Goal: Information Seeking & Learning: Find contact information

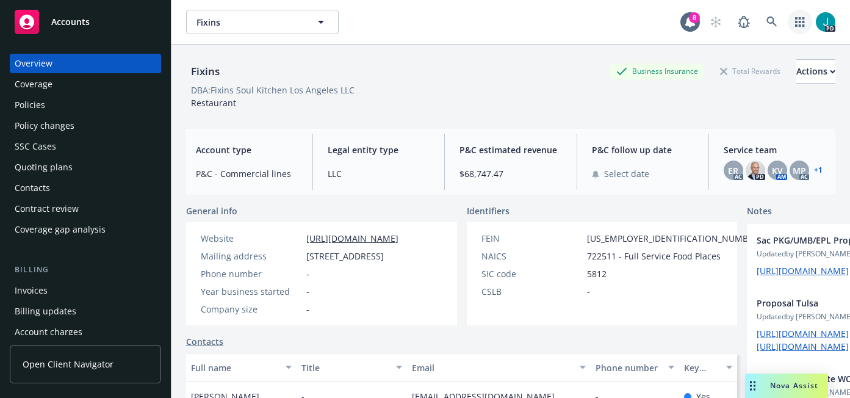
click at [798, 24] on icon "button" at bounding box center [800, 22] width 10 height 10
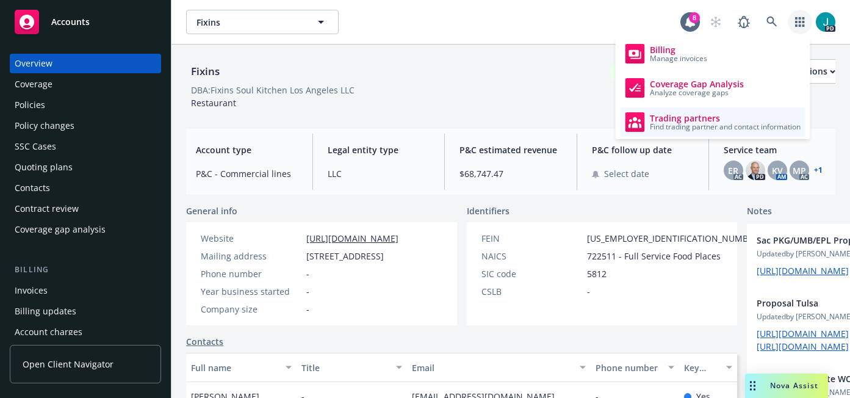
click at [700, 129] on span "Find trading partner and contact information" at bounding box center [725, 126] width 151 height 7
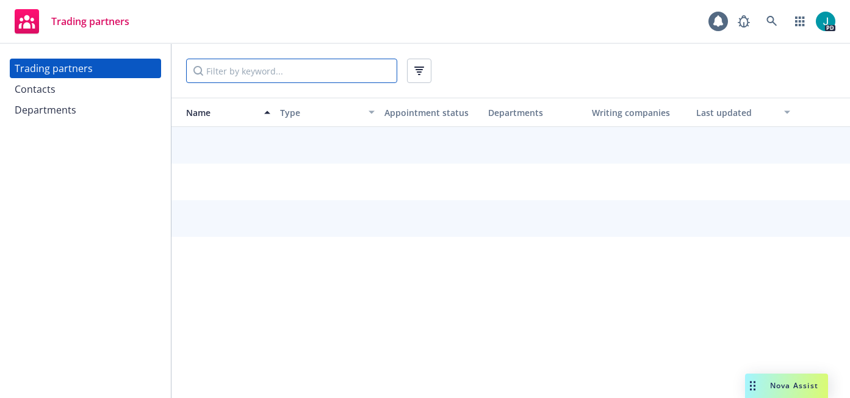
click at [276, 74] on input "Filter by keyword..." at bounding box center [291, 71] width 211 height 24
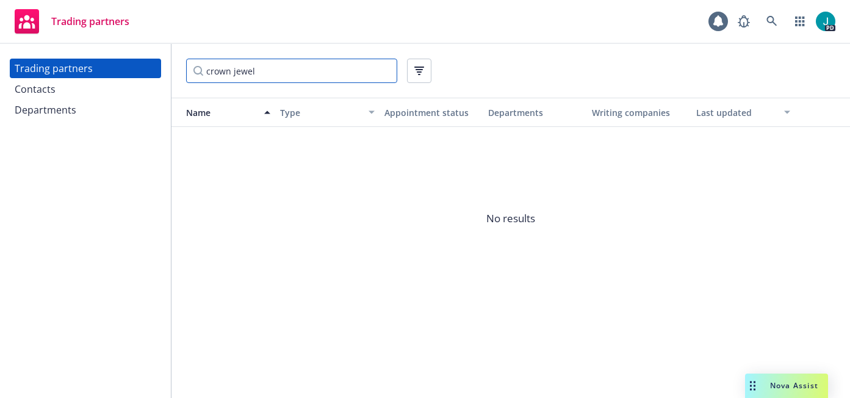
type input "crown jewel"
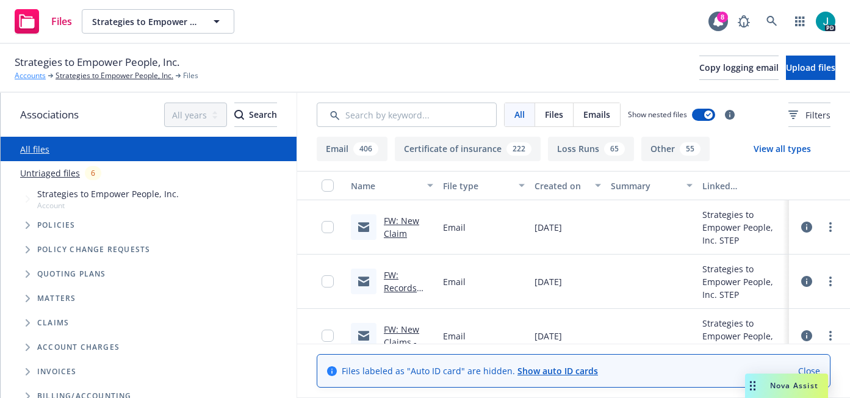
click at [37, 76] on link "Accounts" at bounding box center [30, 75] width 31 height 11
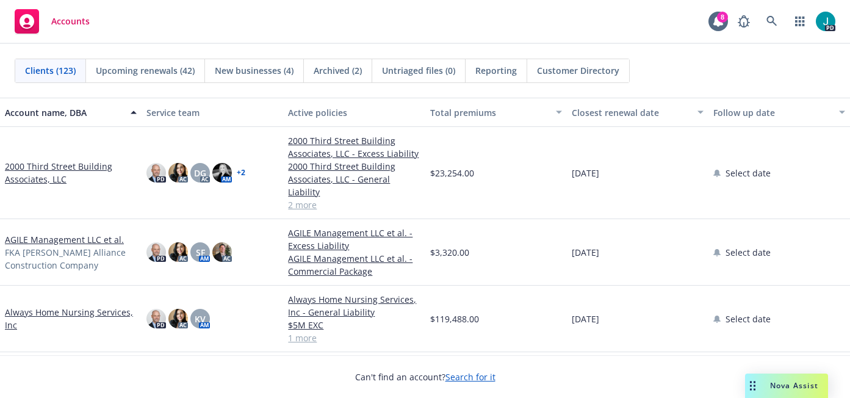
click at [74, 160] on link "2000 Third Street Building Associates, LLC" at bounding box center [71, 173] width 132 height 26
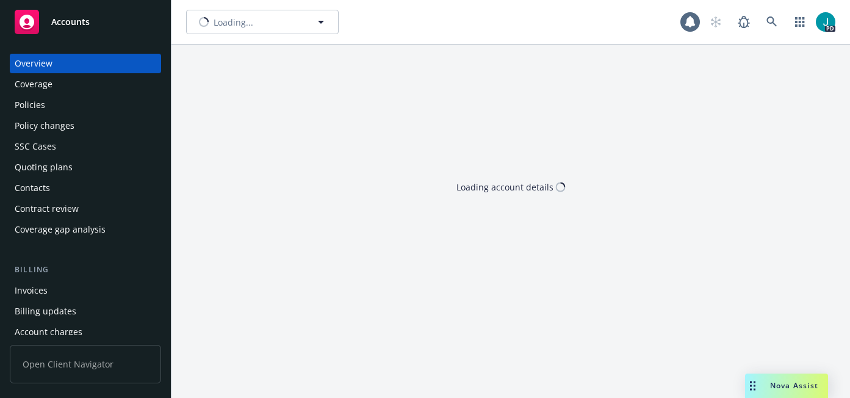
type input "2000 Third Street Building Associates, LLC"
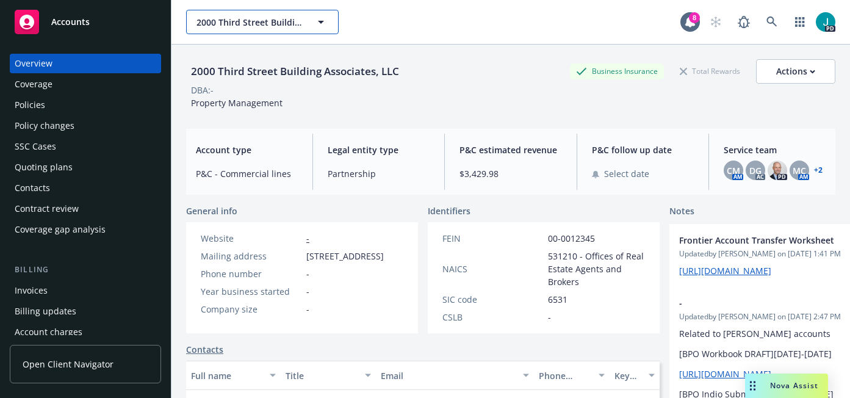
click at [229, 23] on span "2000 Third Street Building Associates, LLC" at bounding box center [249, 22] width 106 height 13
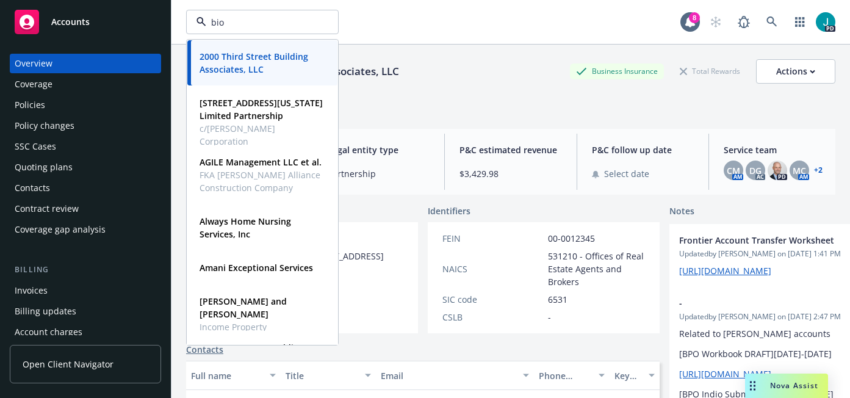
type input "biom"
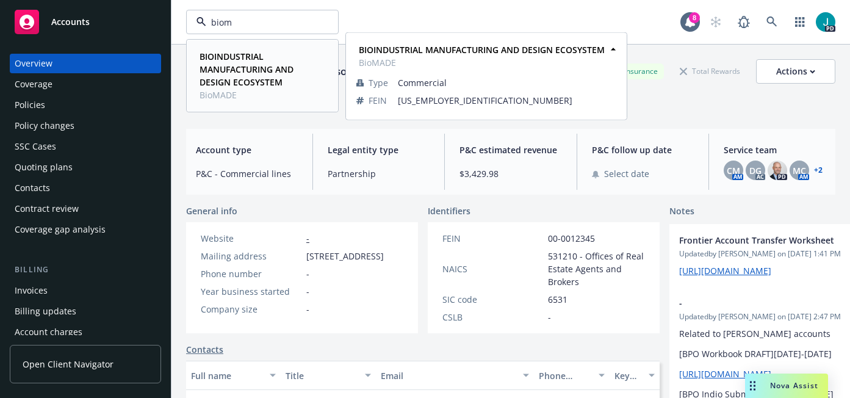
click at [209, 69] on strong "BIOINDUSTRIAL MANUFACTURING AND DESIGN ECOSYSTEM" at bounding box center [247, 69] width 94 height 37
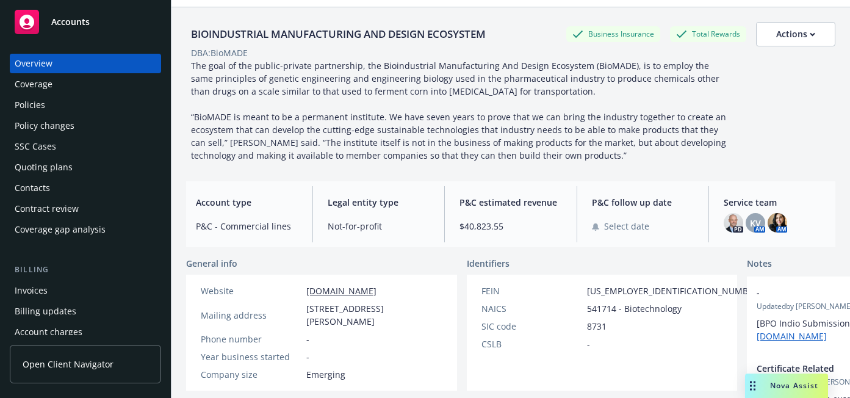
scroll to position [38, 0]
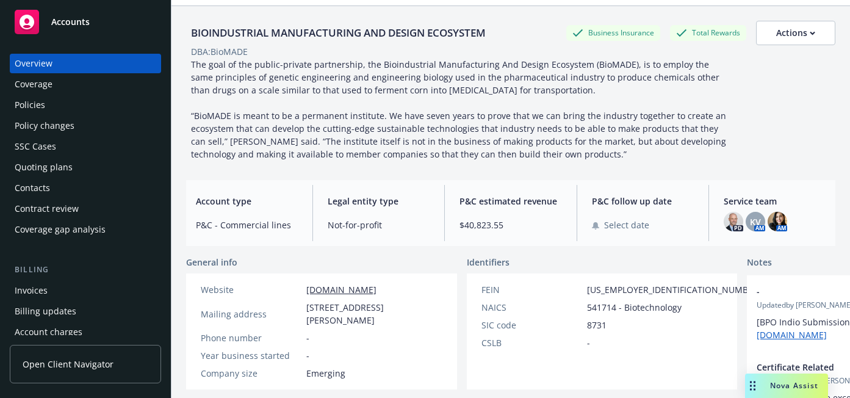
click at [83, 109] on div "Policies" at bounding box center [86, 105] width 142 height 20
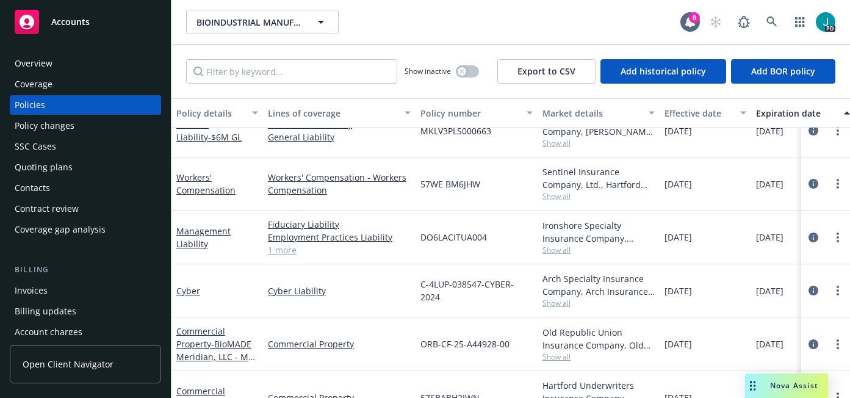
scroll to position [81, 0]
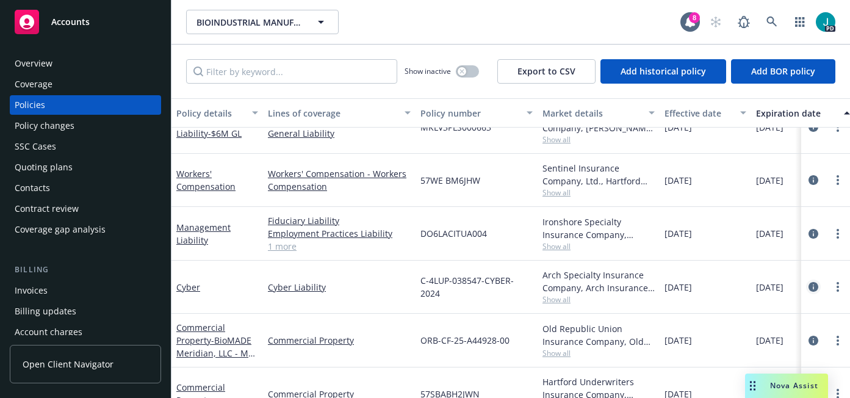
click at [815, 287] on icon "circleInformation" at bounding box center [814, 287] width 10 height 10
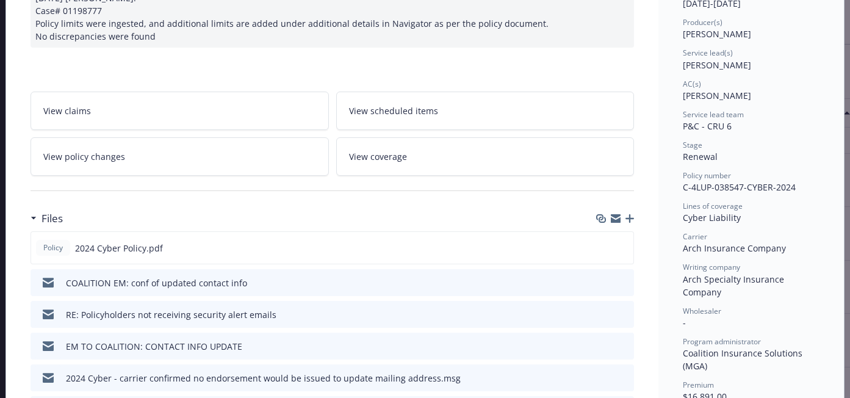
scroll to position [170, 0]
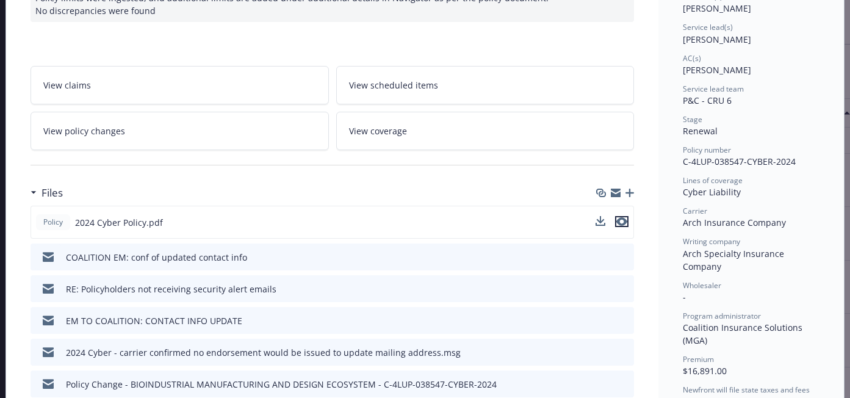
click at [622, 223] on icon "preview file" at bounding box center [621, 221] width 11 height 9
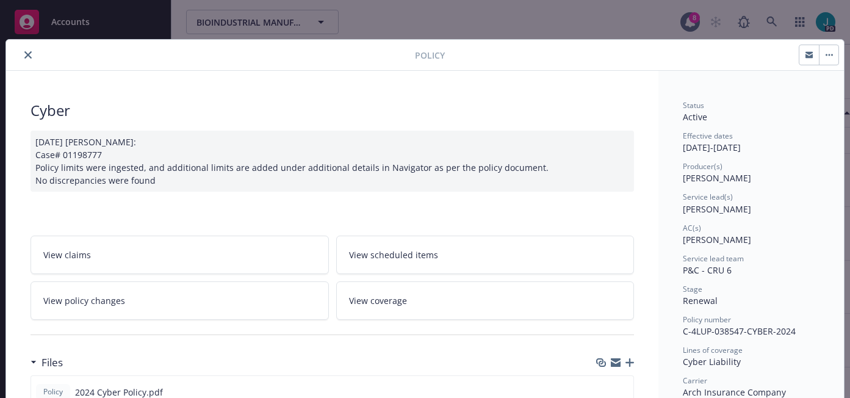
click at [25, 56] on icon "close" at bounding box center [27, 54] width 7 height 7
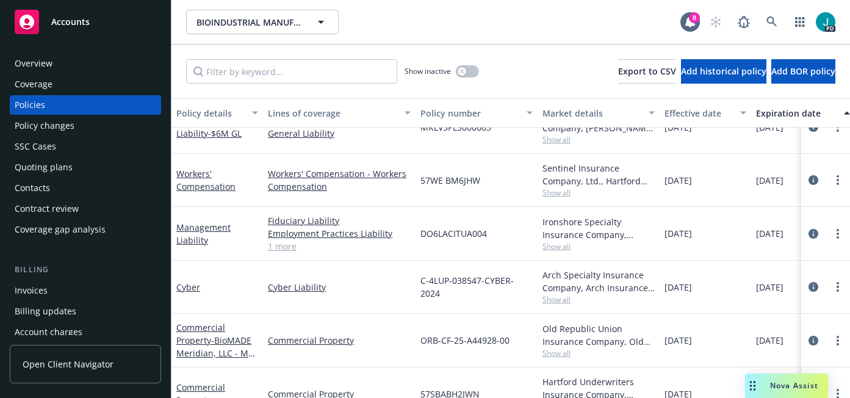
click at [83, 67] on div "Overview" at bounding box center [86, 64] width 142 height 20
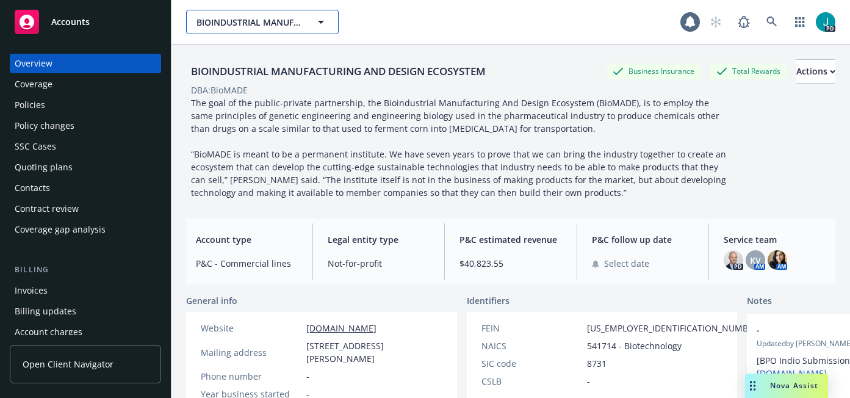
click at [252, 19] on span "BIOINDUSTRIAL MANUFACTURING AND DESIGN ECOSYSTEM" at bounding box center [249, 22] width 106 height 13
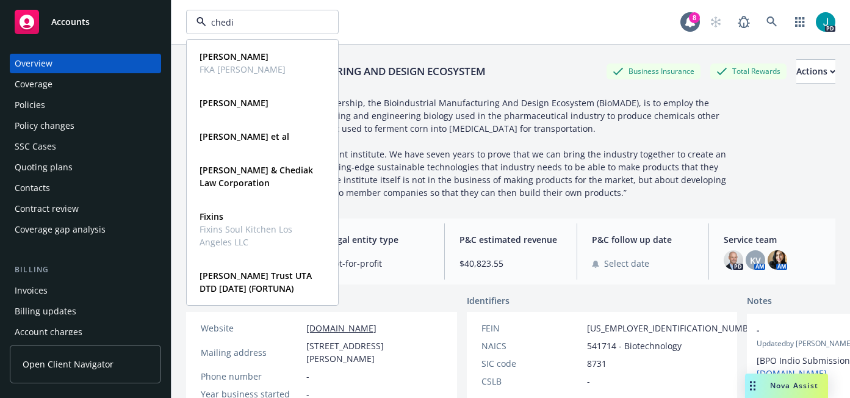
type input "chedia"
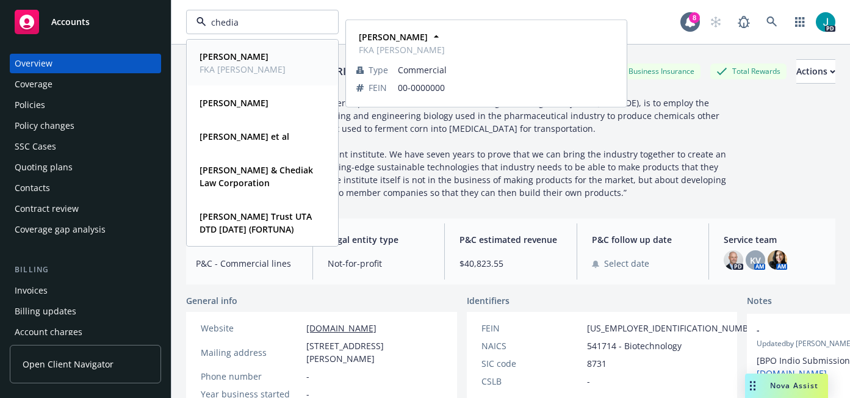
click at [225, 66] on span "FKA [PERSON_NAME]" at bounding box center [243, 69] width 86 height 13
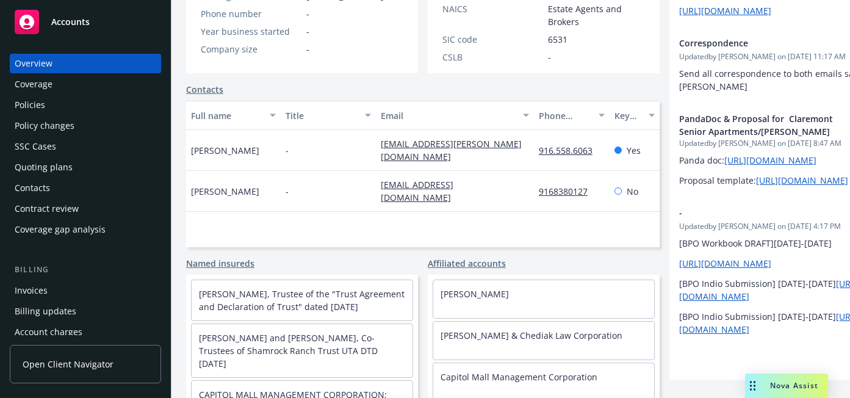
scroll to position [101, 0]
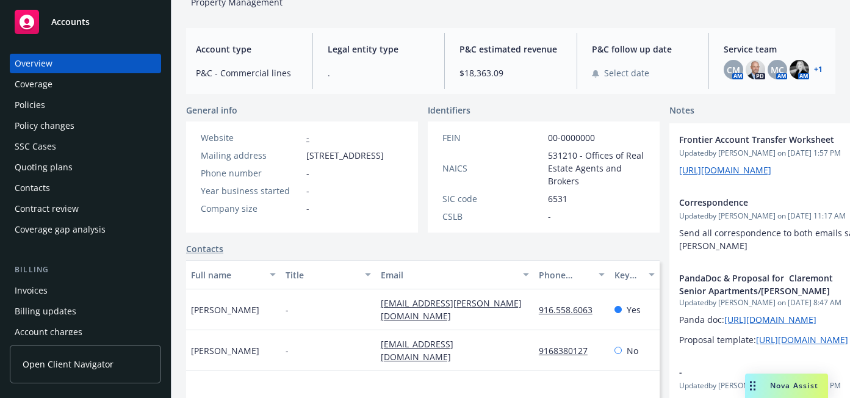
click at [96, 109] on div "Policies" at bounding box center [86, 105] width 142 height 20
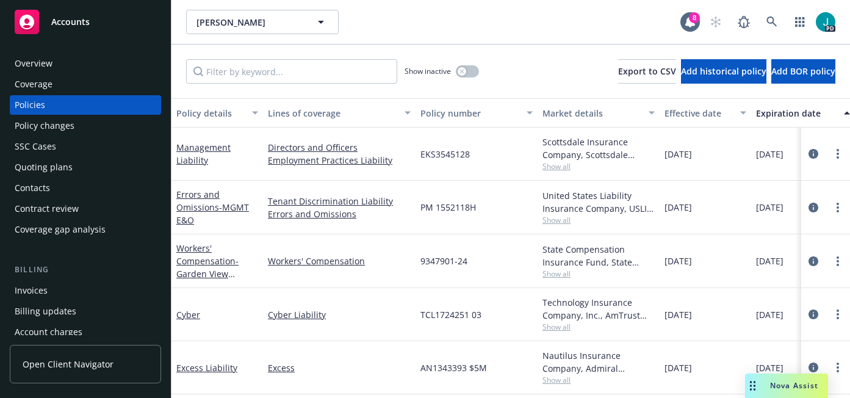
click at [73, 56] on div "Overview" at bounding box center [86, 64] width 142 height 20
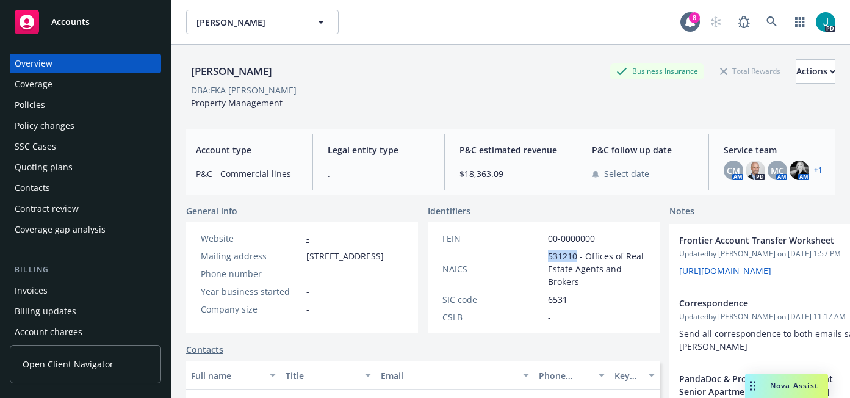
drag, startPoint x: 577, startPoint y: 256, endPoint x: 546, endPoint y: 256, distance: 31.7
click at [546, 256] on div "NAICS 531210 - Offices of Real Estate Agents and Brokers" at bounding box center [544, 269] width 212 height 38
copy span "531210"
click at [516, 269] on div "NAICS" at bounding box center [492, 268] width 101 height 13
click at [37, 108] on div "Policies" at bounding box center [30, 105] width 31 height 20
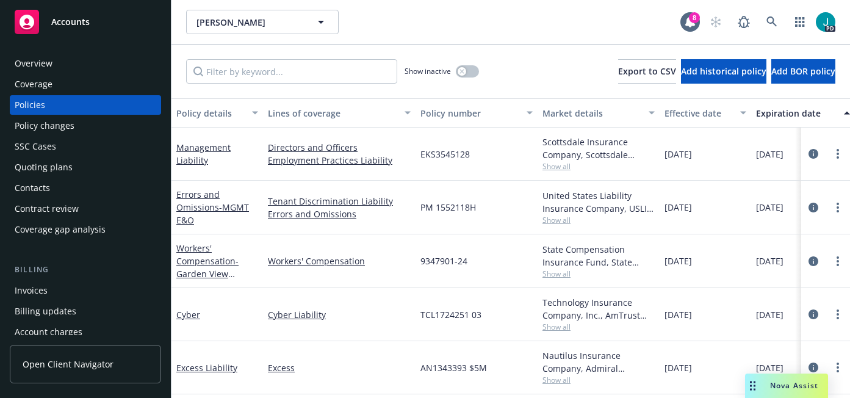
click at [67, 65] on div "Overview" at bounding box center [86, 64] width 142 height 20
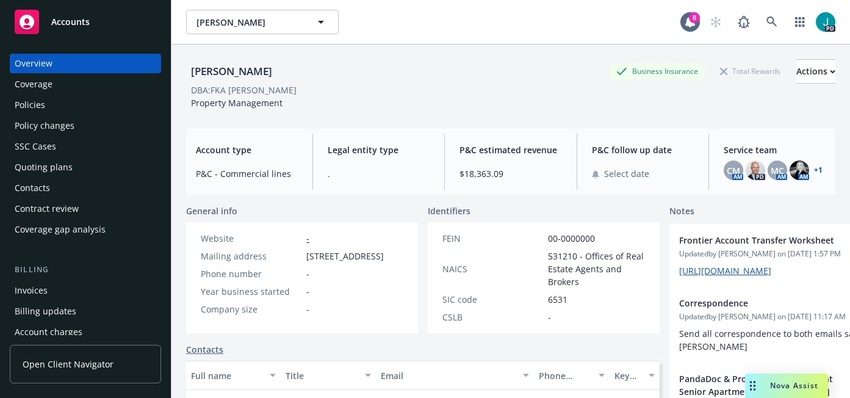
click at [50, 78] on div "Coverage" at bounding box center [34, 84] width 38 height 20
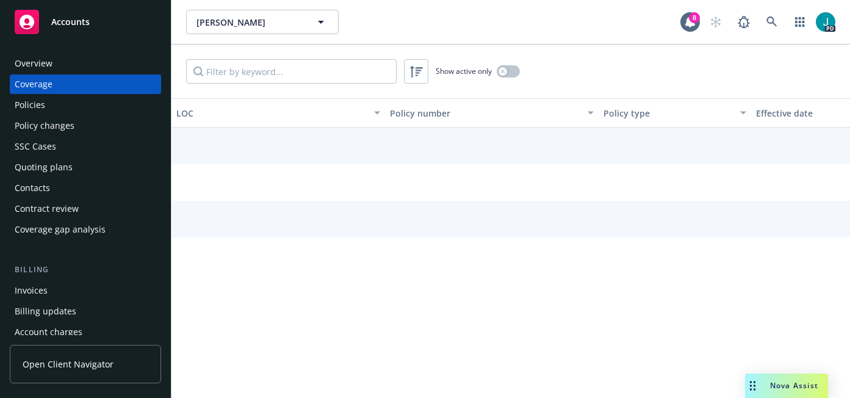
click at [41, 99] on div "Policies" at bounding box center [30, 105] width 31 height 20
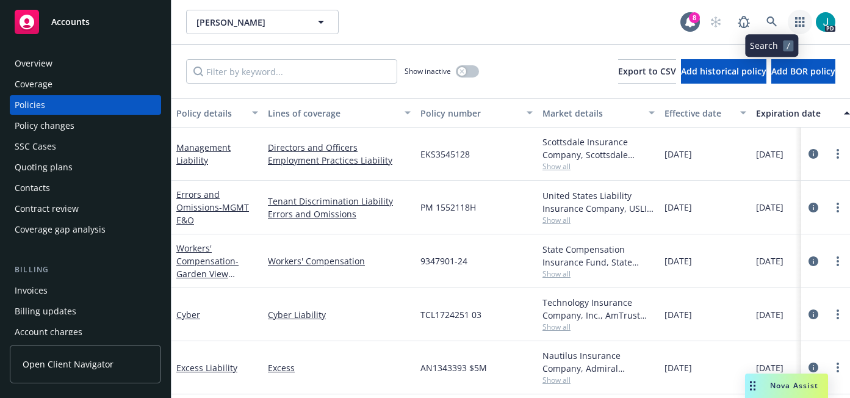
click at [794, 21] on link "button" at bounding box center [800, 22] width 24 height 24
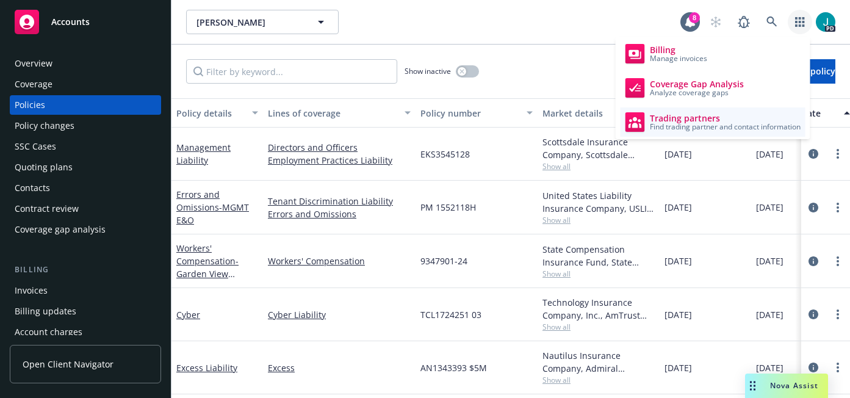
click at [690, 118] on span "Trading partners" at bounding box center [725, 119] width 151 height 10
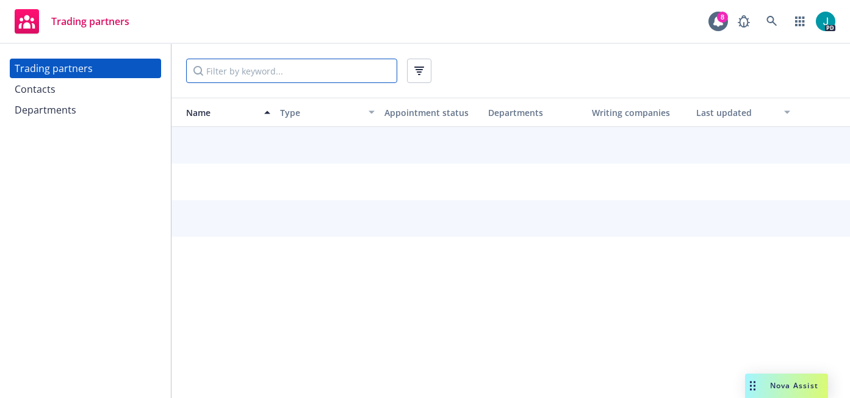
click at [236, 73] on input "Filter by keyword..." at bounding box center [291, 71] width 211 height 24
type input "coalition"
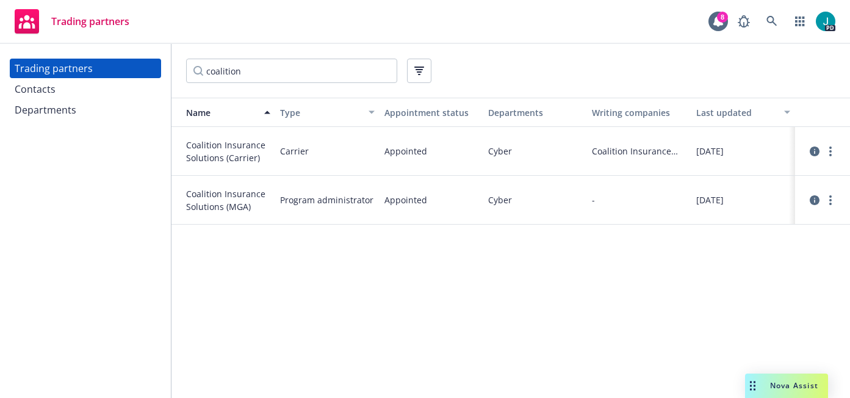
click at [103, 96] on div "Contacts" at bounding box center [86, 89] width 142 height 20
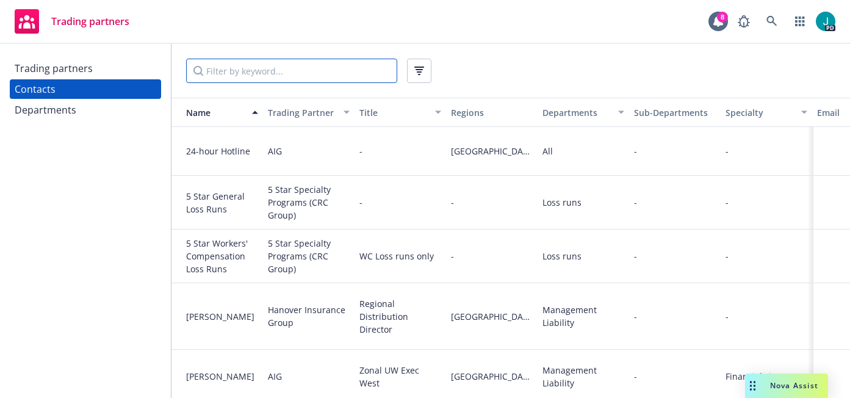
click at [278, 72] on input "Filter by keyword..." at bounding box center [291, 71] width 211 height 24
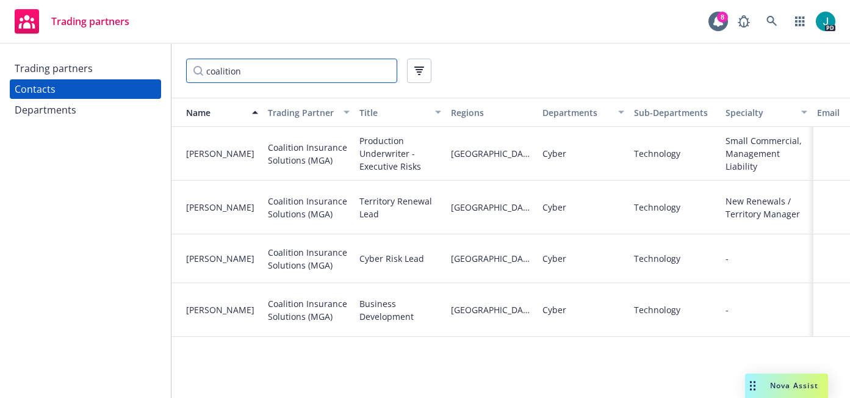
type input "coalition"
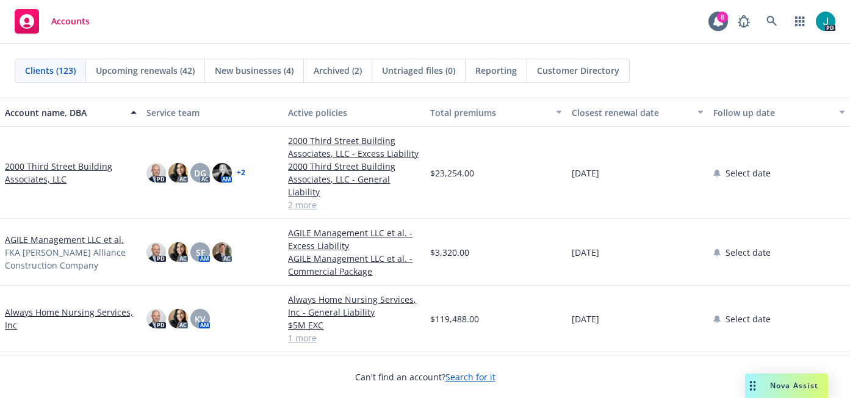
click at [47, 160] on link "2000 Third Street Building Associates, LLC" at bounding box center [71, 173] width 132 height 26
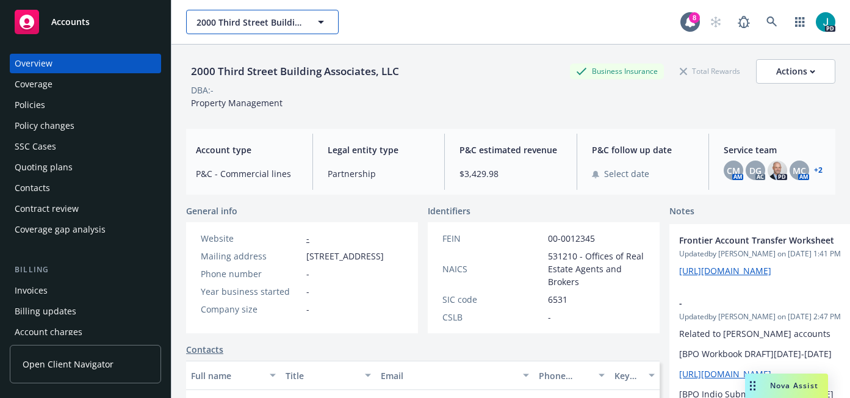
click at [239, 26] on span "2000 Third Street Building Associates, LLC" at bounding box center [249, 22] width 106 height 13
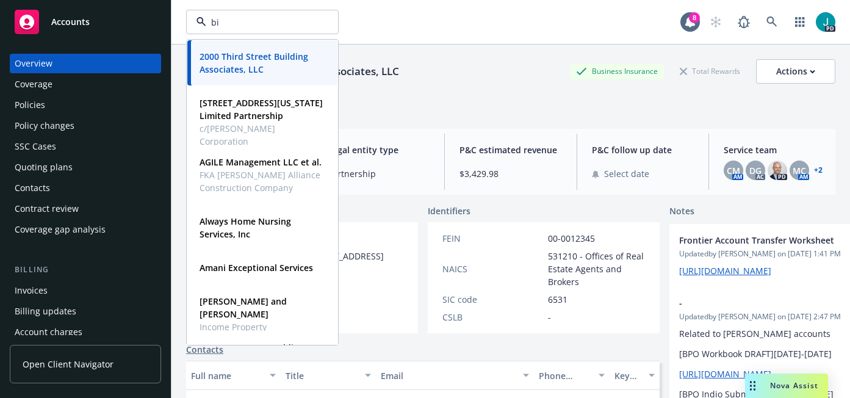
type input "bio"
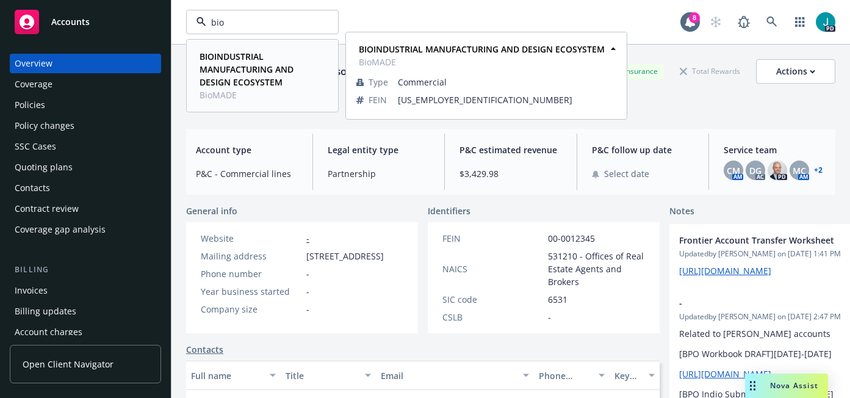
click at [224, 73] on strong "BIOINDUSTRIAL MANUFACTURING AND DESIGN ECOSYSTEM" at bounding box center [247, 69] width 94 height 37
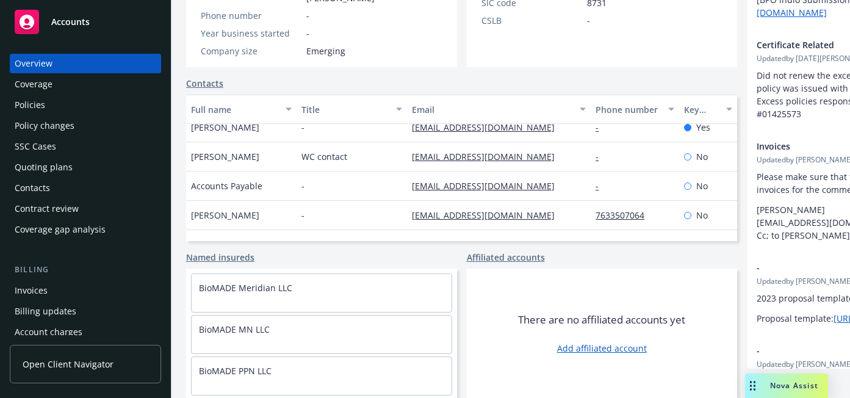
scroll to position [34, 0]
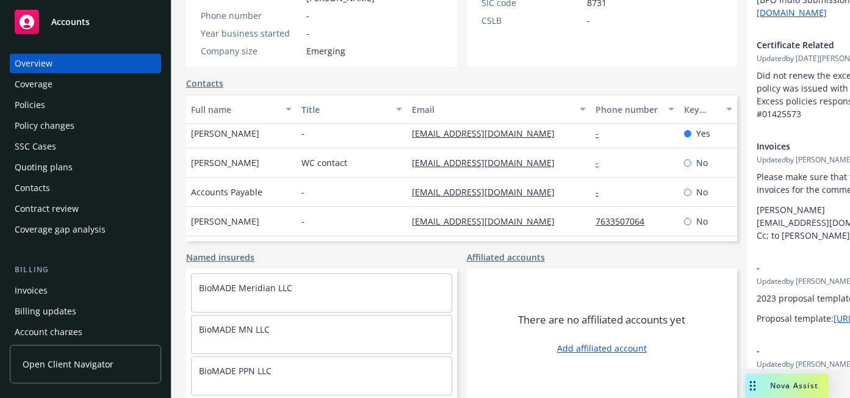
click at [37, 101] on div "Policies" at bounding box center [30, 105] width 31 height 20
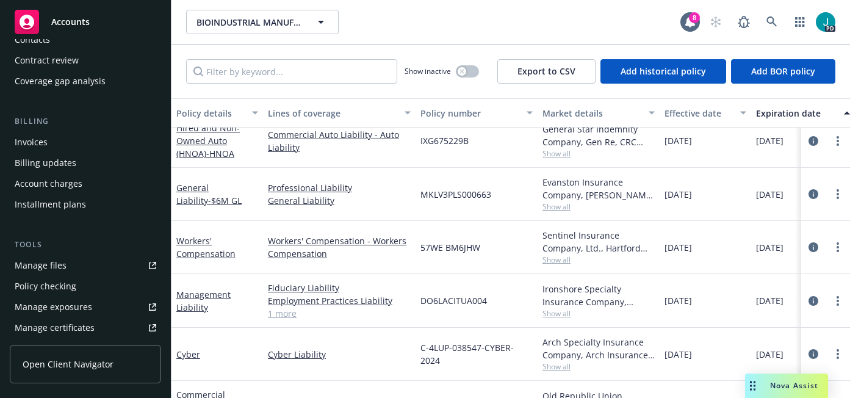
scroll to position [151, 0]
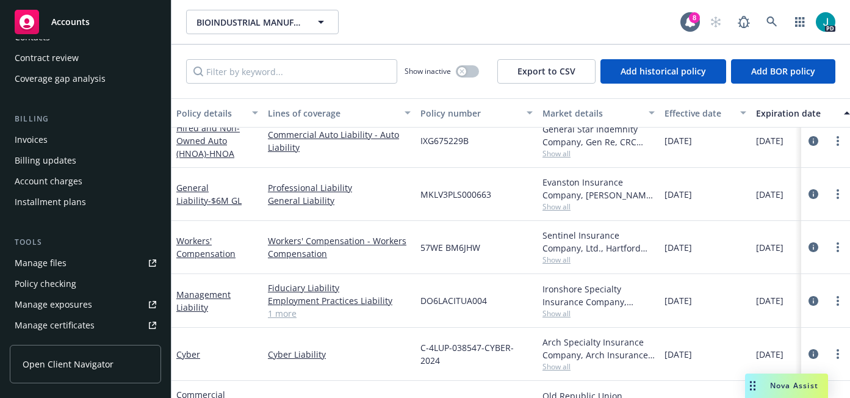
click at [97, 265] on link "Manage files" at bounding box center [85, 263] width 151 height 20
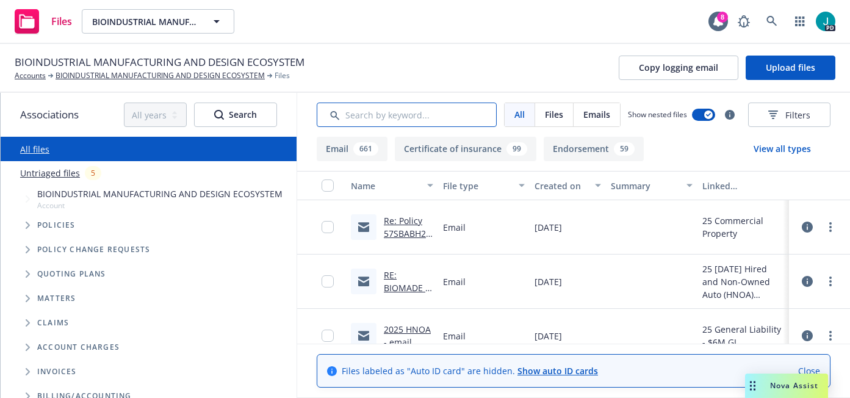
click at [364, 115] on input "Search by keyword..." at bounding box center [407, 115] width 180 height 24
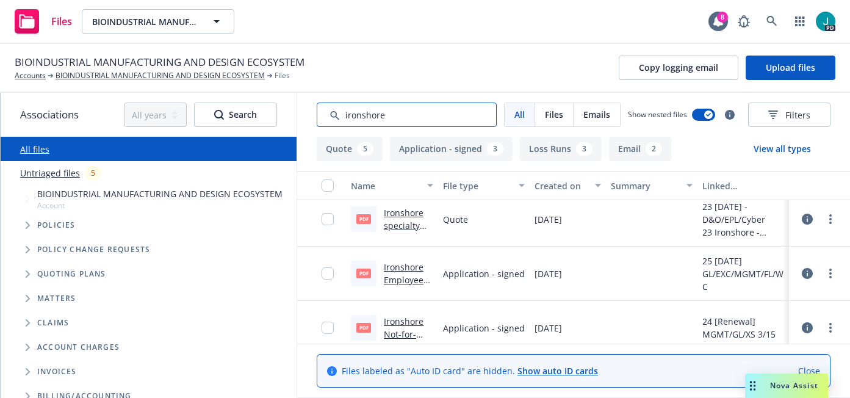
scroll to position [216, 0]
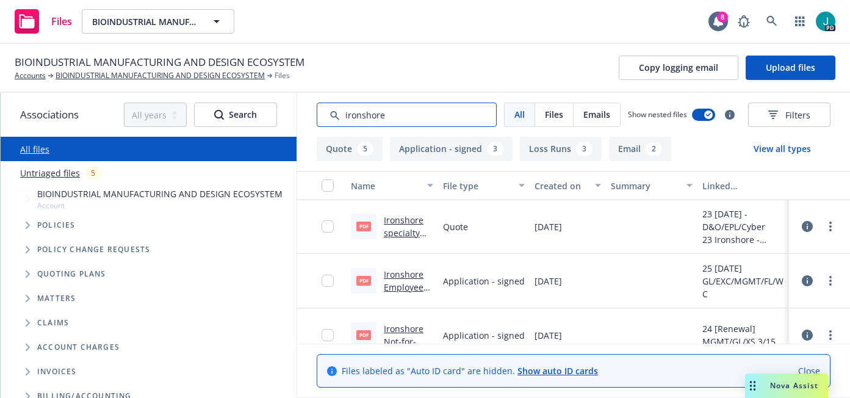
type input "ironshore"
click at [409, 276] on link "Ironshore Employee Benefit Plan Fiduciary Application (002).pdf" at bounding box center [408, 307] width 49 height 76
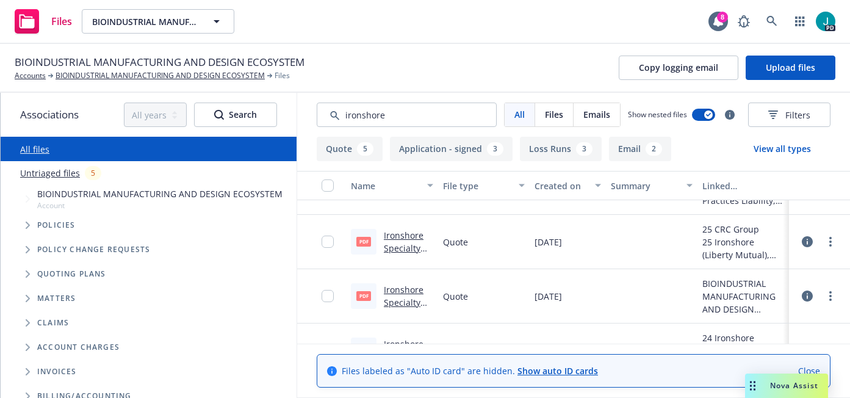
scroll to position [0, 0]
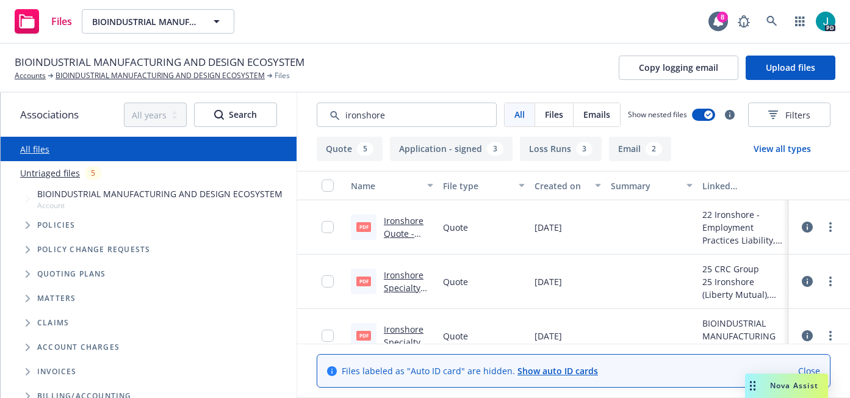
click at [397, 275] on link "Ironshore Specialty Renewal Proposal.pdf" at bounding box center [408, 300] width 49 height 63
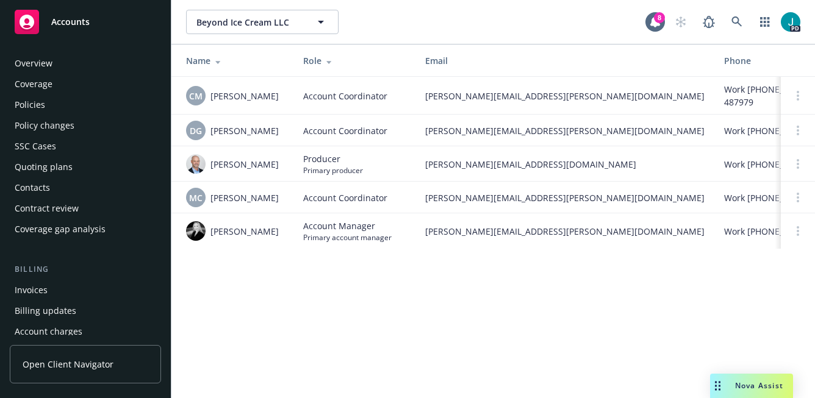
scroll to position [397, 0]
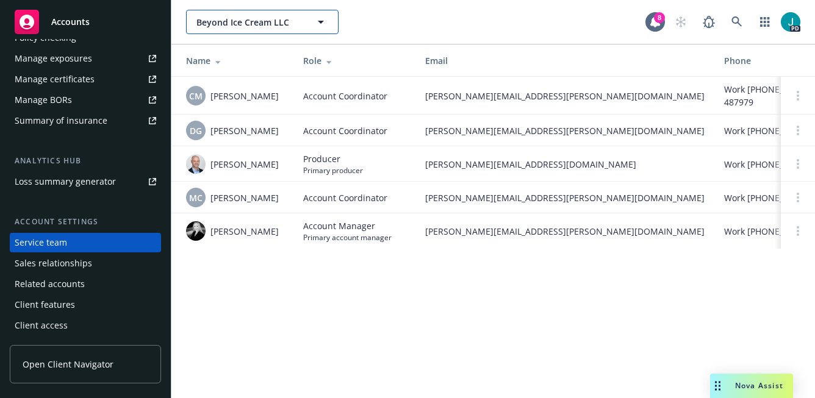
click at [268, 21] on span "Beyond Ice Cream LLC" at bounding box center [249, 22] width 106 height 13
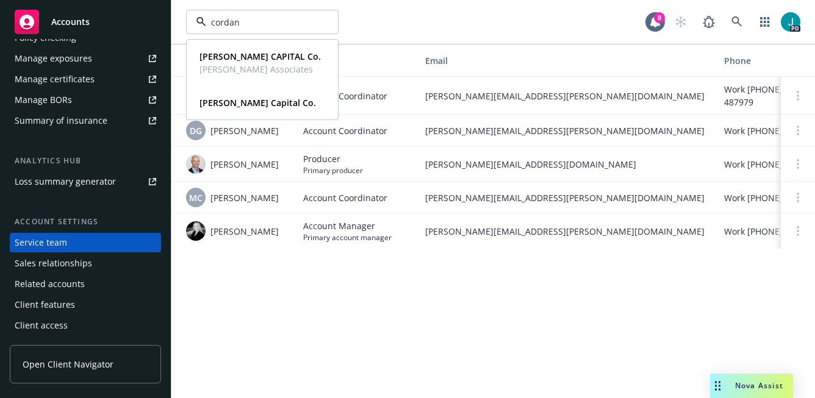
type input "[PERSON_NAME]"
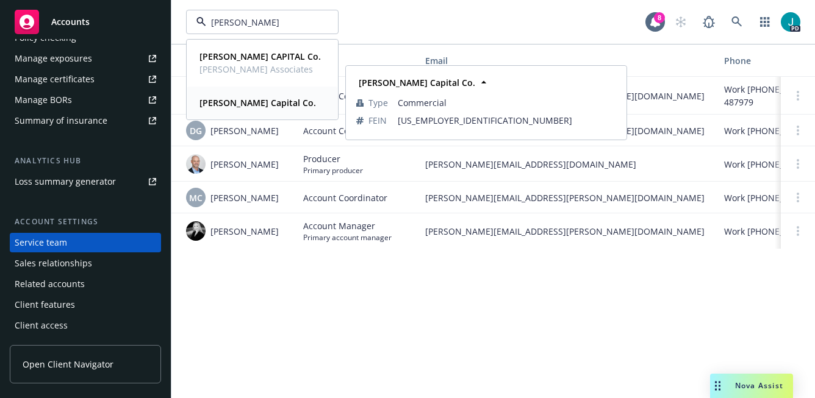
click at [258, 101] on strong "[PERSON_NAME] Capital Co." at bounding box center [258, 103] width 117 height 12
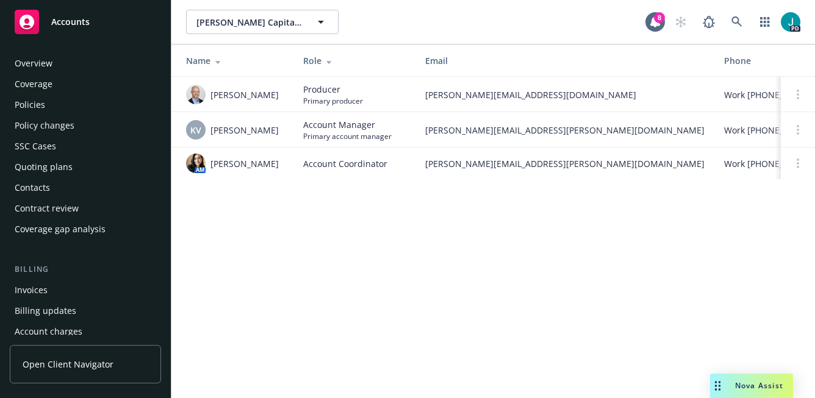
click at [90, 79] on div "Coverage" at bounding box center [86, 84] width 142 height 20
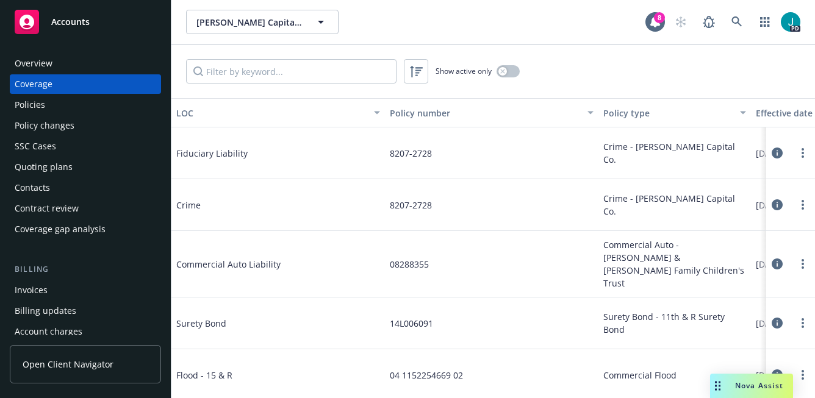
click at [71, 63] on div "Overview" at bounding box center [86, 64] width 142 height 20
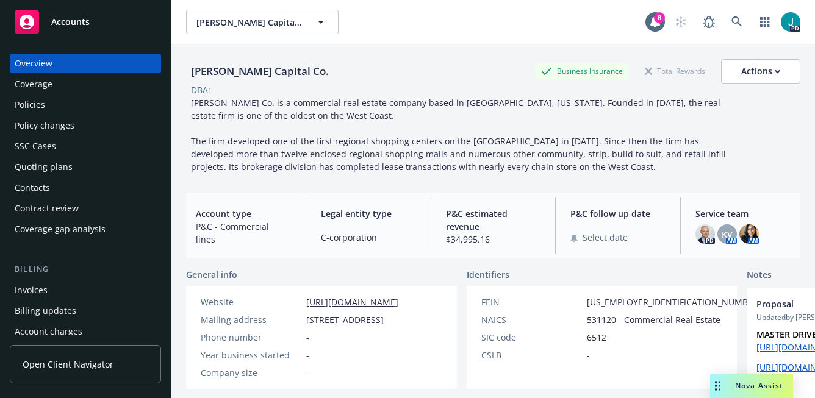
click at [95, 105] on div "Policies" at bounding box center [86, 105] width 142 height 20
